Goal: Find specific page/section: Find specific page/section

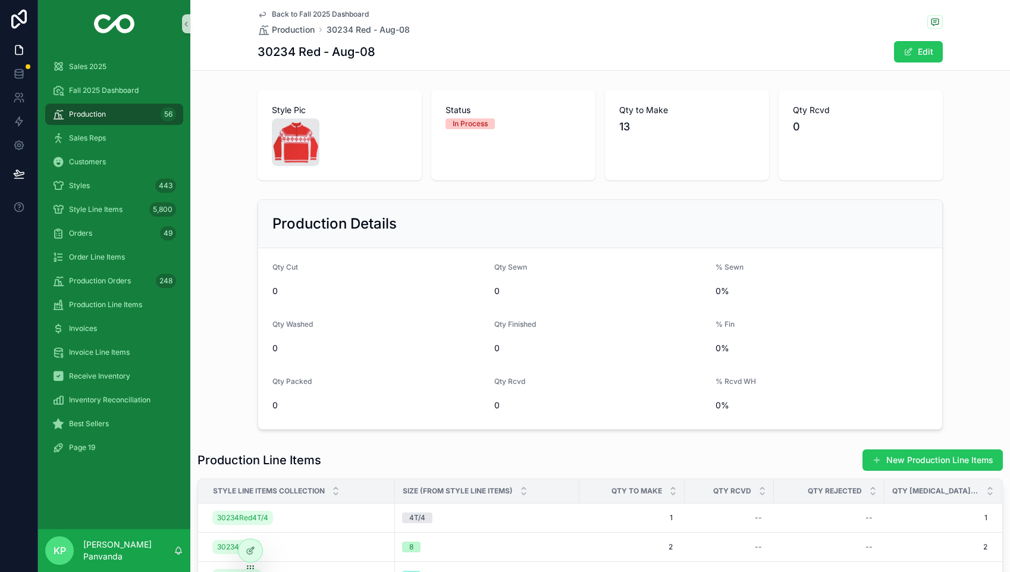
click at [329, 16] on span "Back to Fall 2025 Dashboard" at bounding box center [320, 15] width 97 height 10
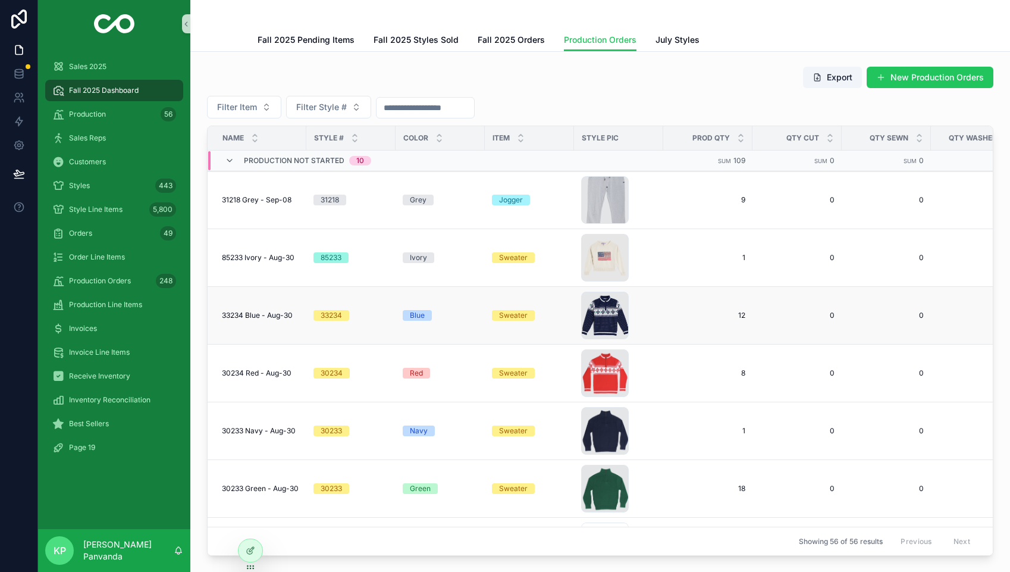
click at [342, 312] on div "33234" at bounding box center [331, 315] width 21 height 11
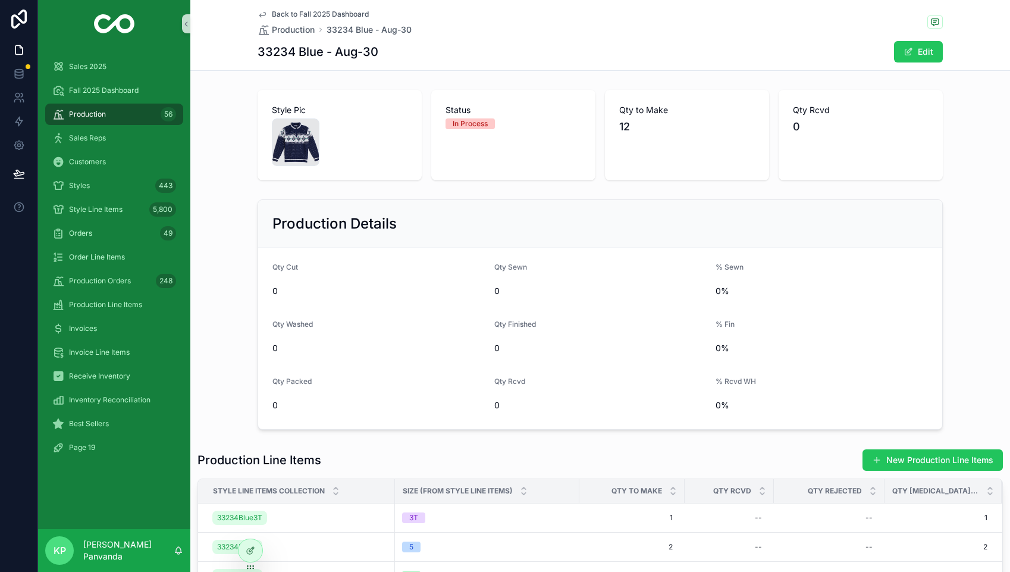
click at [305, 16] on span "Back to Fall 2025 Dashboard" at bounding box center [320, 15] width 97 height 10
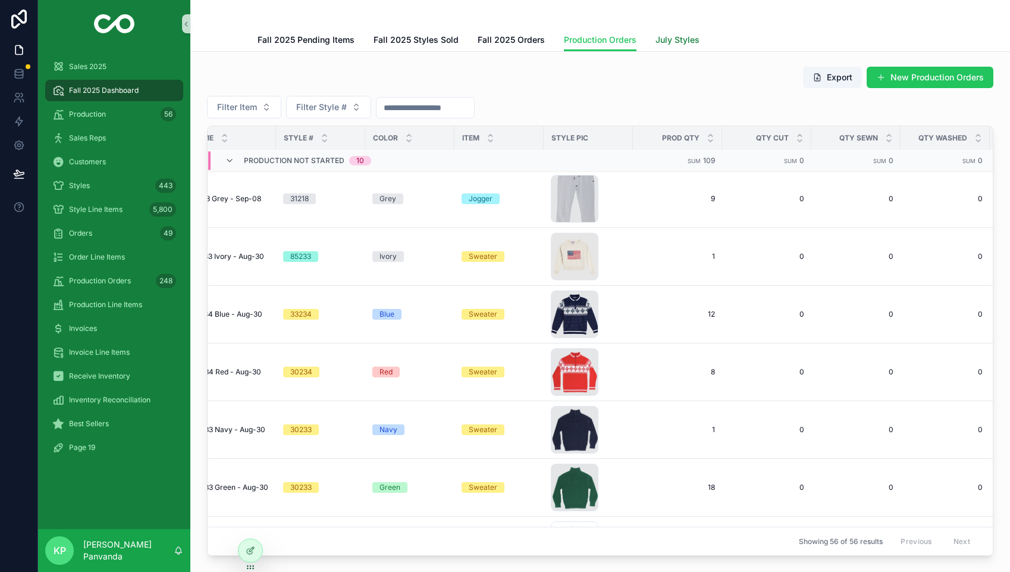
scroll to position [0, 1]
click at [677, 39] on span "July Styles" at bounding box center [678, 40] width 44 height 12
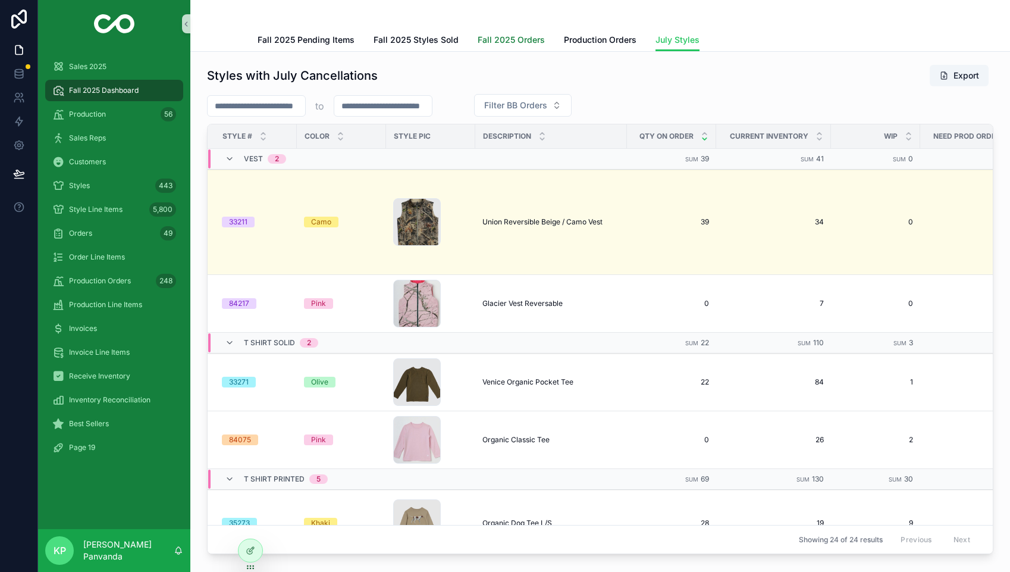
click at [521, 42] on span "Fall 2025 Orders" at bounding box center [511, 40] width 67 height 12
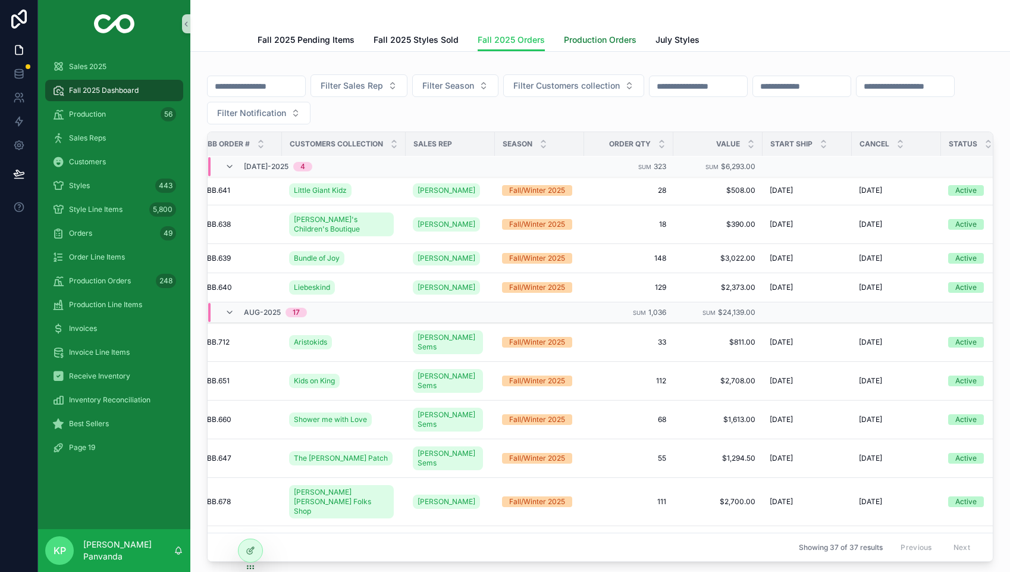
click at [610, 40] on span "Production Orders" at bounding box center [600, 40] width 73 height 12
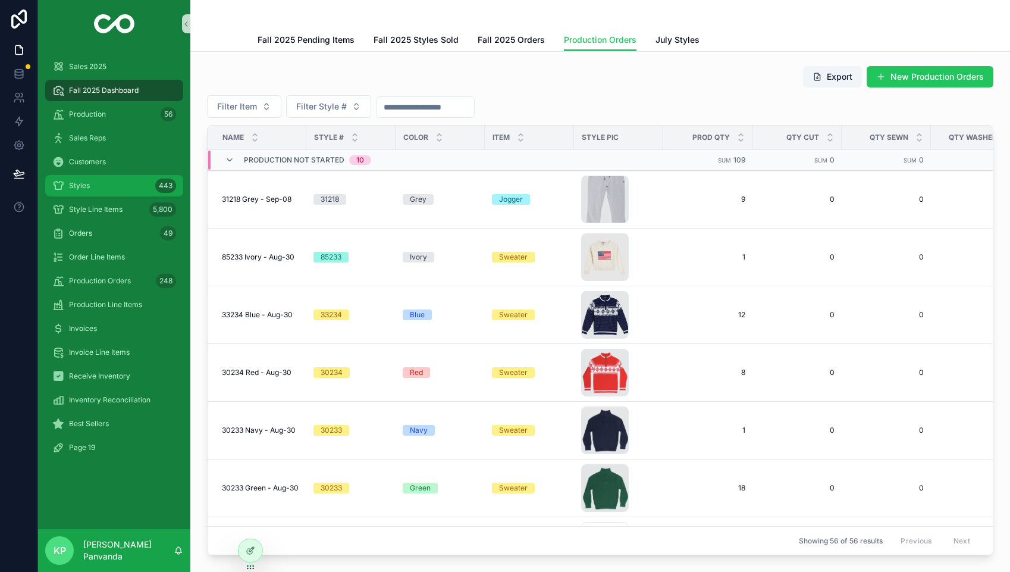
click at [80, 181] on span "Styles" at bounding box center [79, 186] width 21 height 10
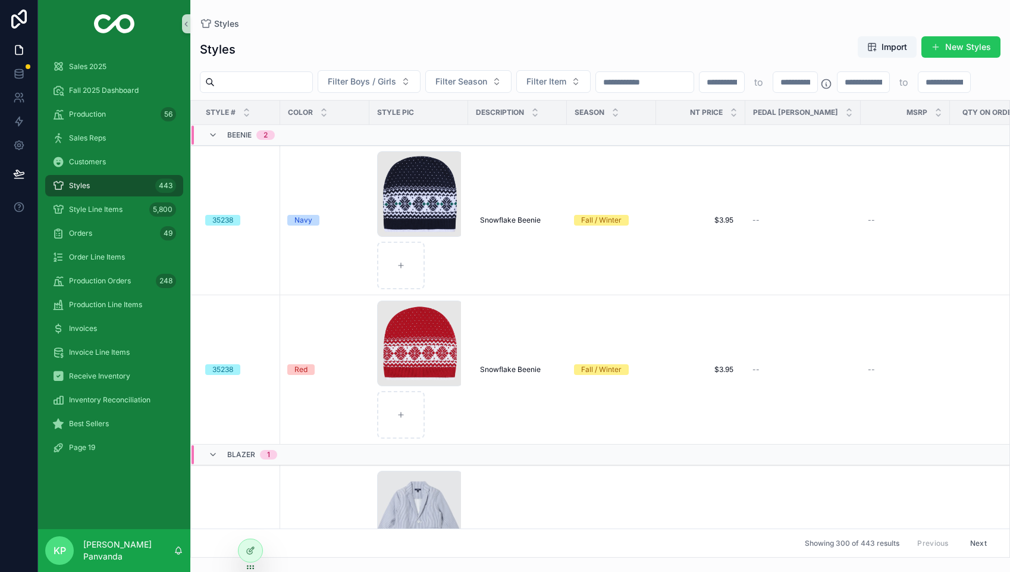
click at [282, 89] on input "scrollable content" at bounding box center [264, 82] width 98 height 17
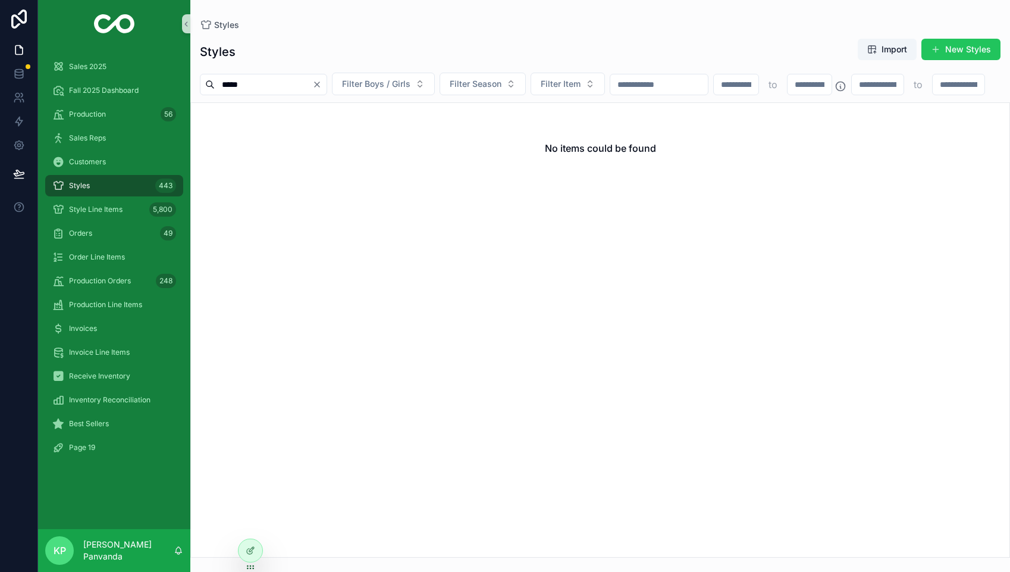
type input "*****"
click at [320, 84] on icon "Clear" at bounding box center [317, 84] width 5 height 5
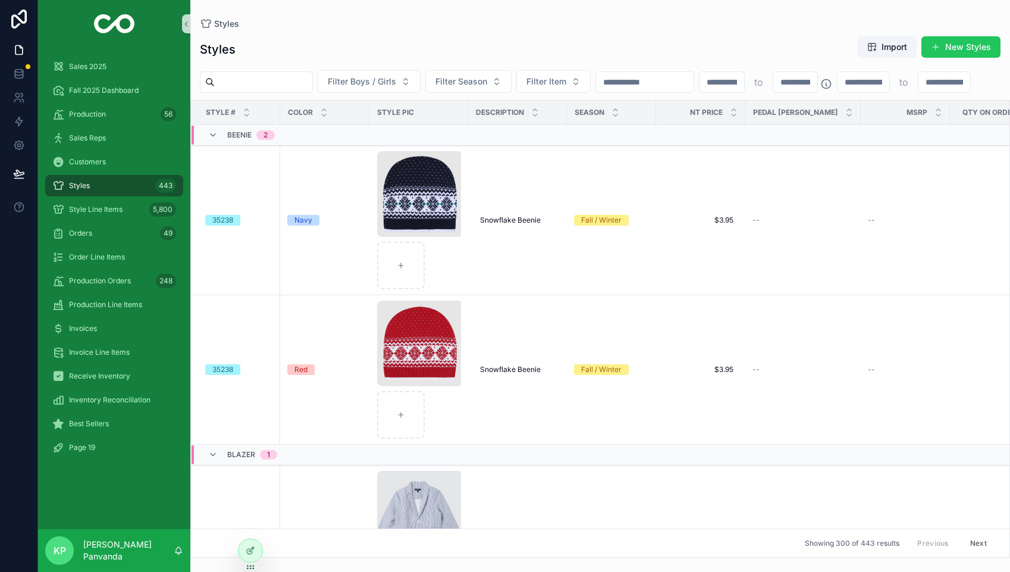
click at [694, 83] on input "scrollable content" at bounding box center [645, 82] width 98 height 17
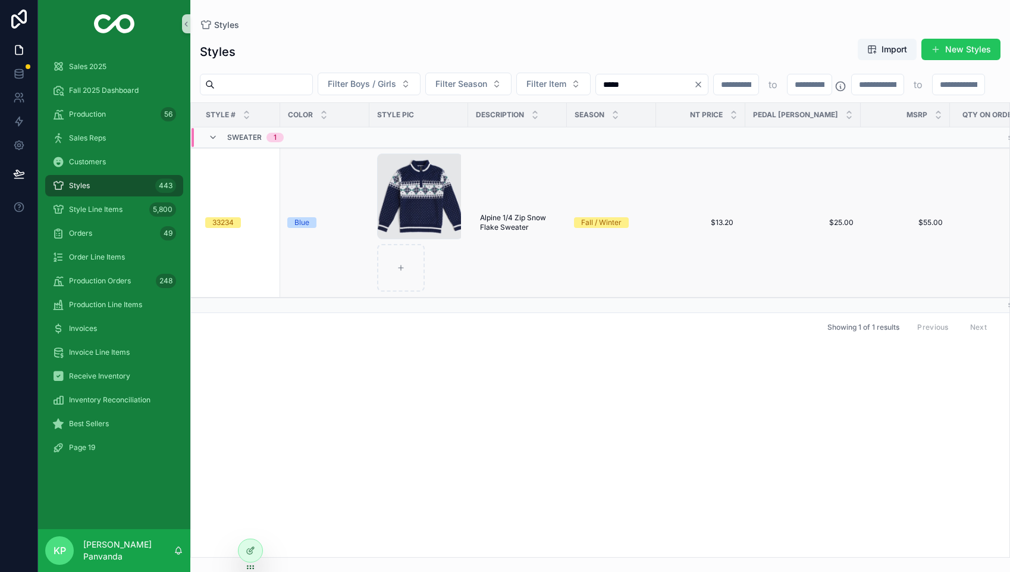
type input "*****"
click at [233, 228] on div "33234" at bounding box center [222, 222] width 21 height 11
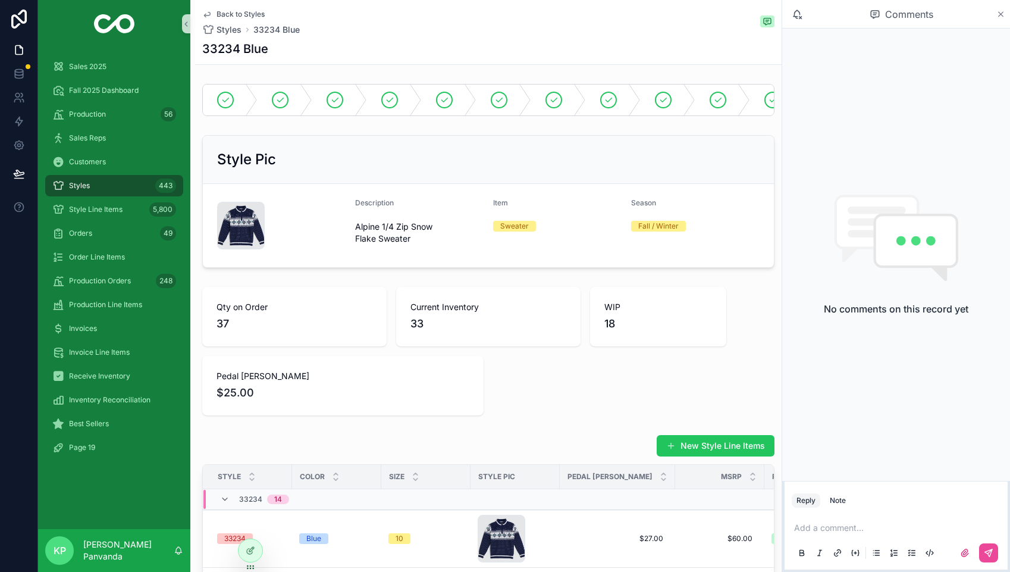
click at [998, 14] on icon "scrollable content" at bounding box center [1001, 15] width 9 height 10
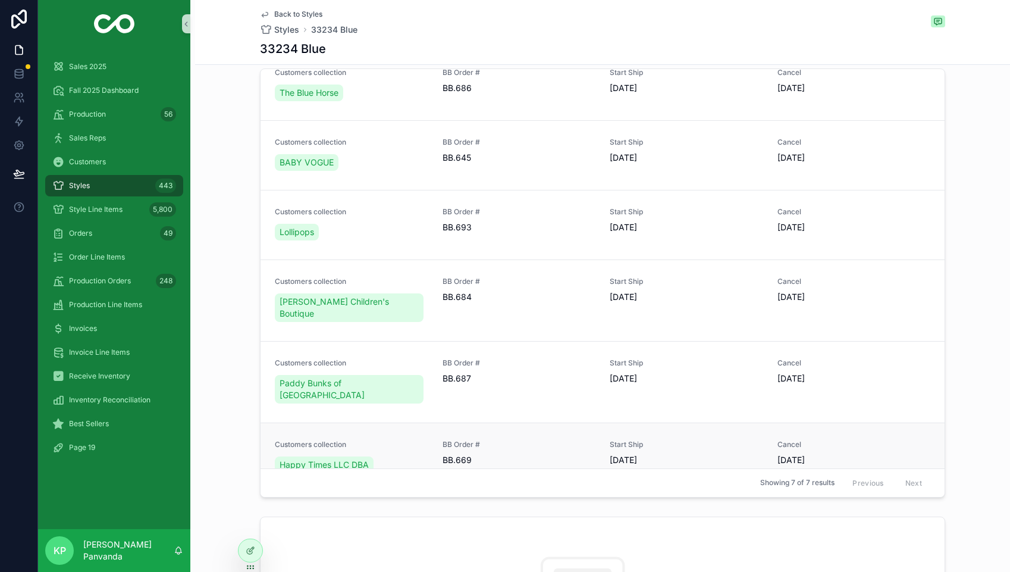
click at [485, 448] on div "BB Order # BB.669" at bounding box center [520, 458] width 154 height 36
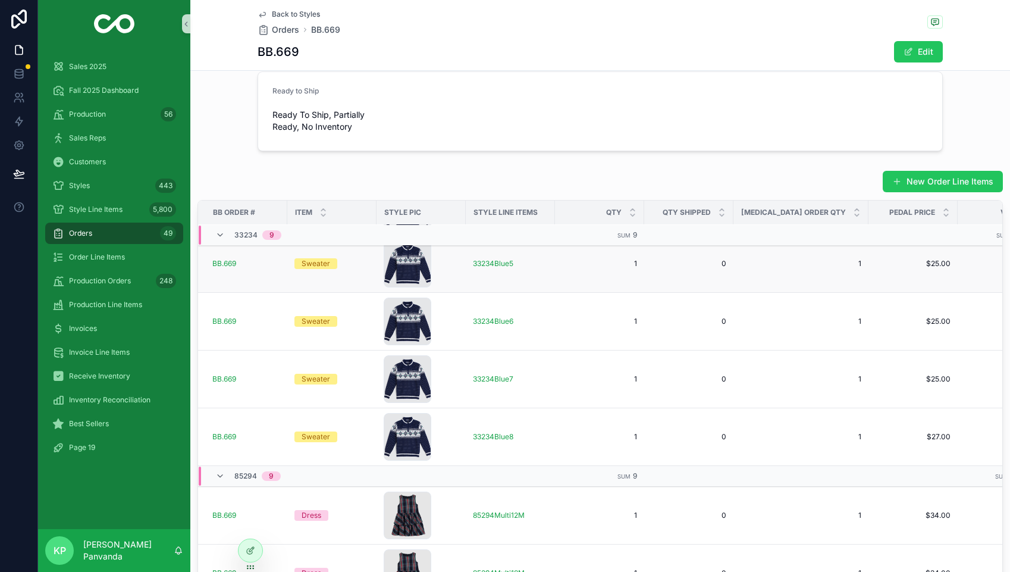
scroll to position [1588, 0]
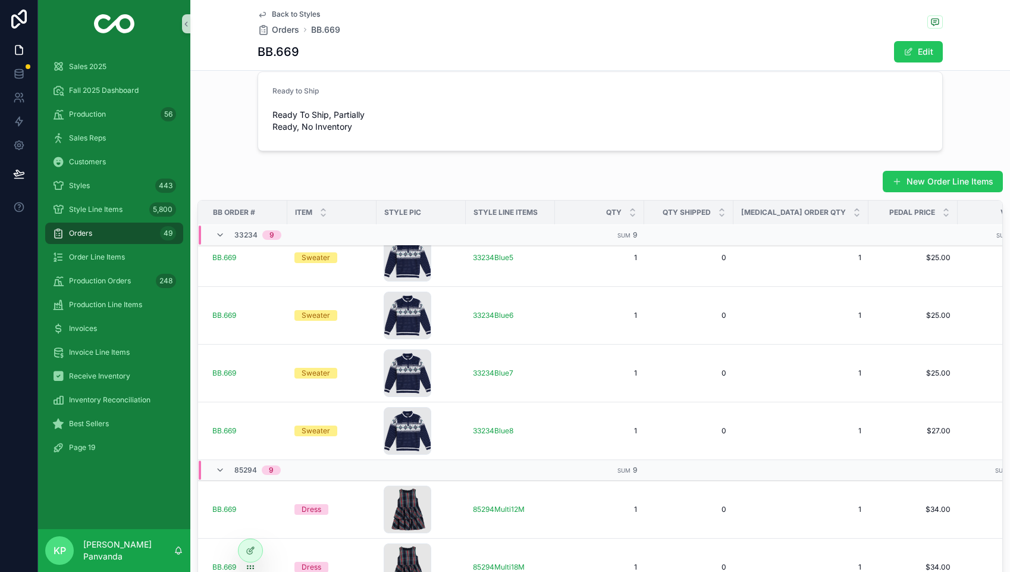
click at [294, 13] on span "Back to Styles" at bounding box center [296, 15] width 48 height 10
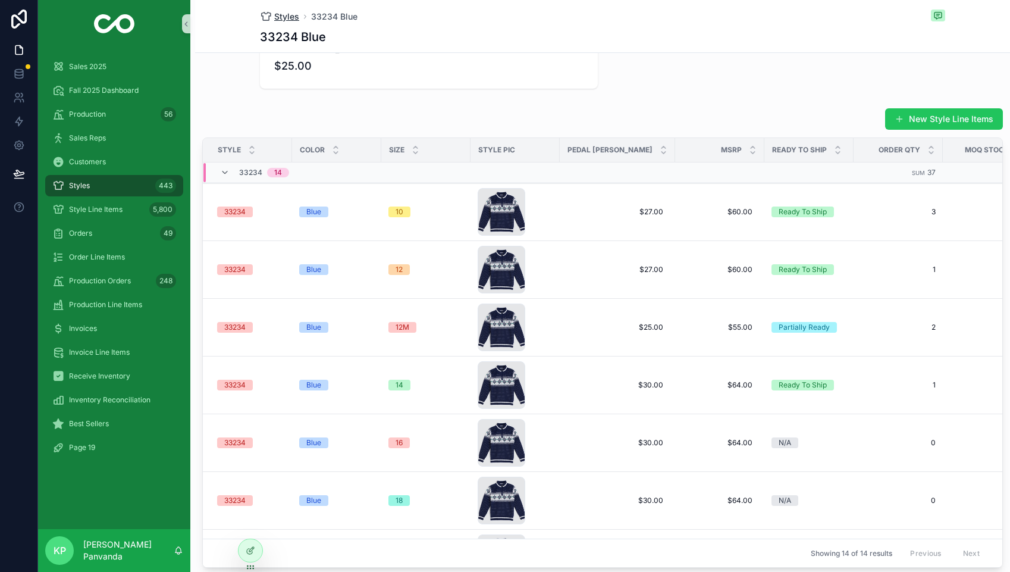
click at [283, 15] on span "Styles" at bounding box center [286, 17] width 25 height 12
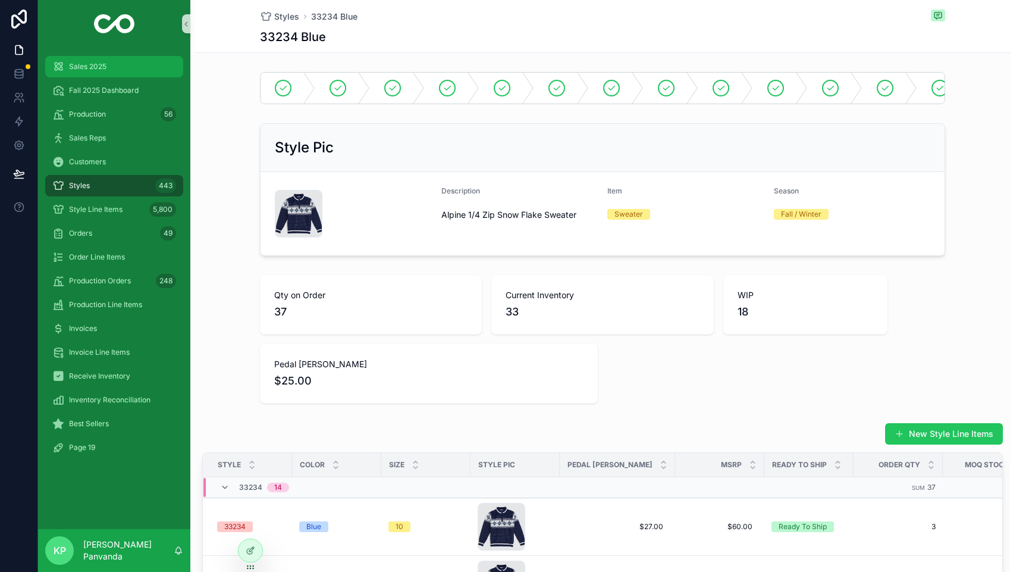
click at [86, 70] on span "Sales 2025" at bounding box center [87, 67] width 37 height 10
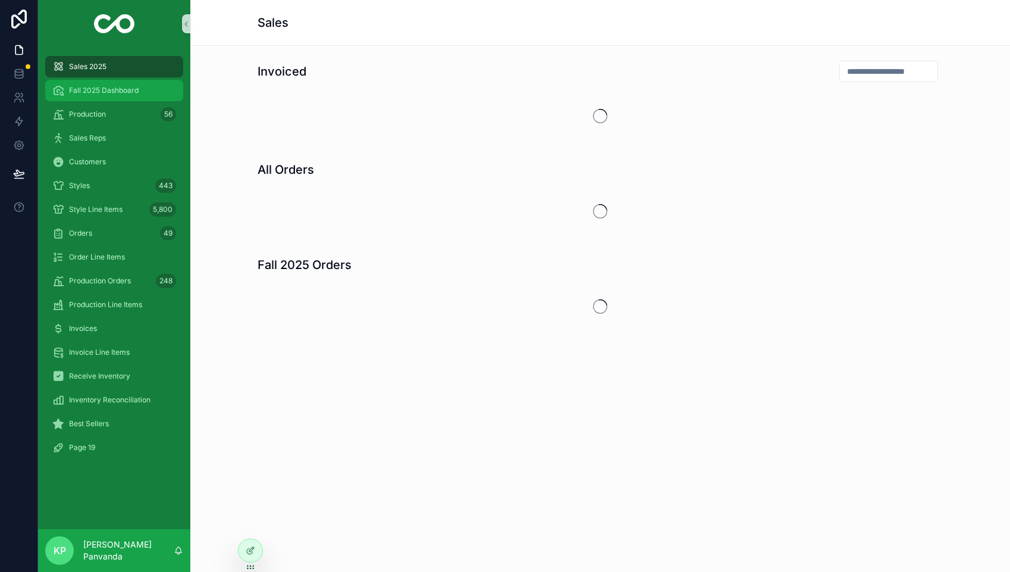
click at [87, 86] on span "Fall 2025 Dashboard" at bounding box center [104, 91] width 70 height 10
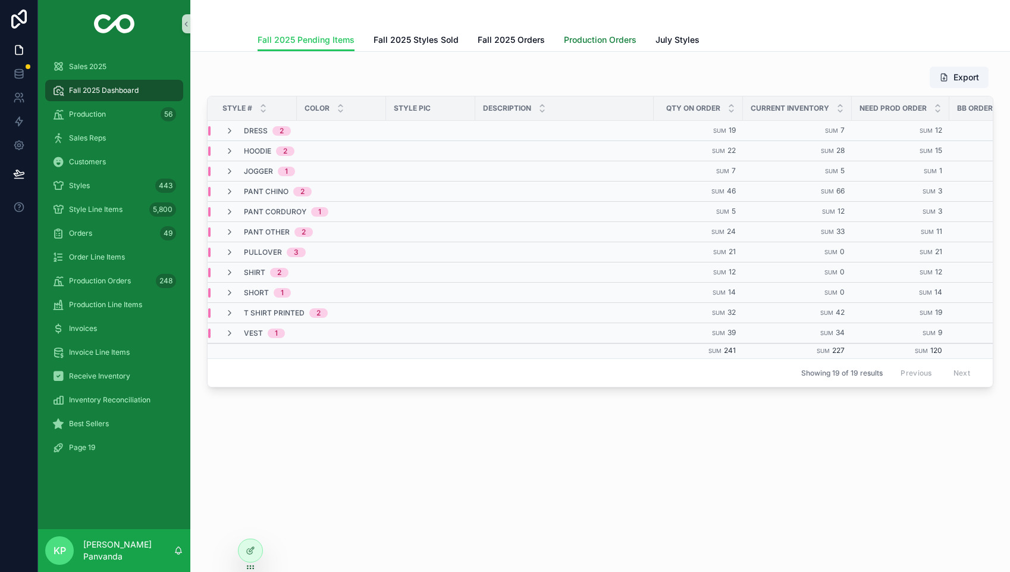
click at [610, 39] on span "Production Orders" at bounding box center [600, 40] width 73 height 12
